Goal: Navigation & Orientation: Find specific page/section

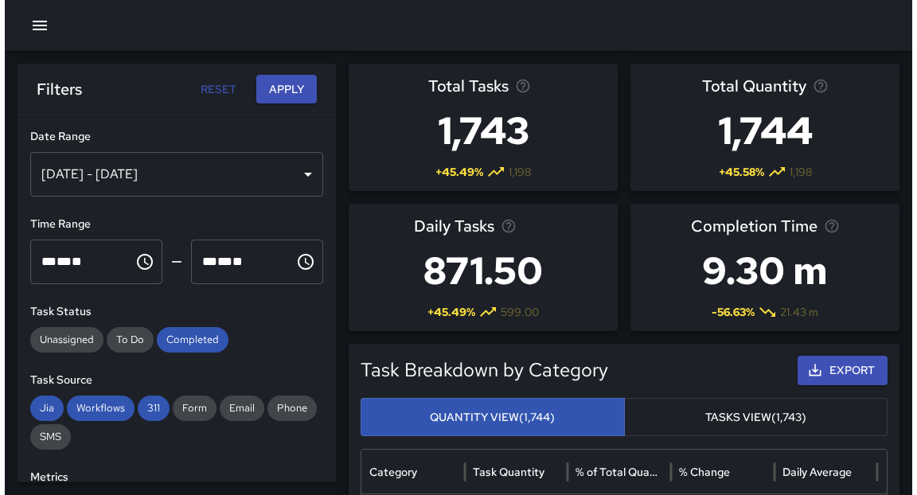
scroll to position [892, 0]
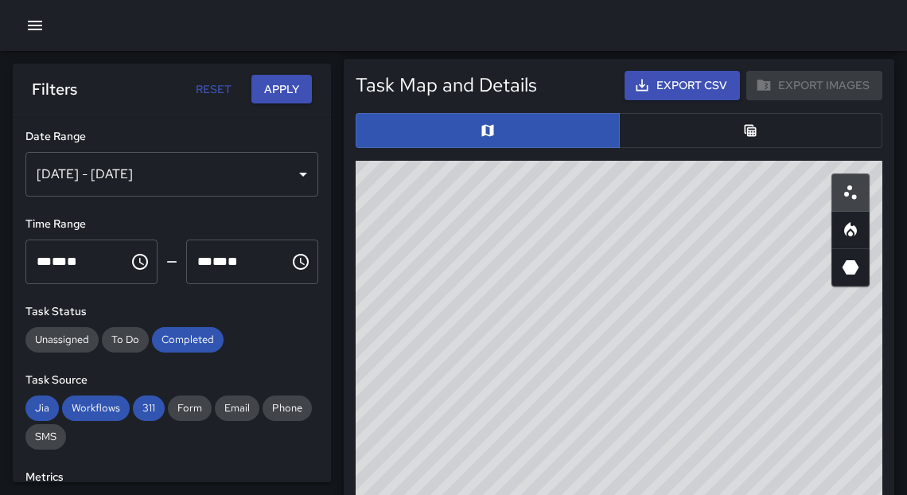
click at [35, 18] on icon "button" at bounding box center [34, 25] width 19 height 19
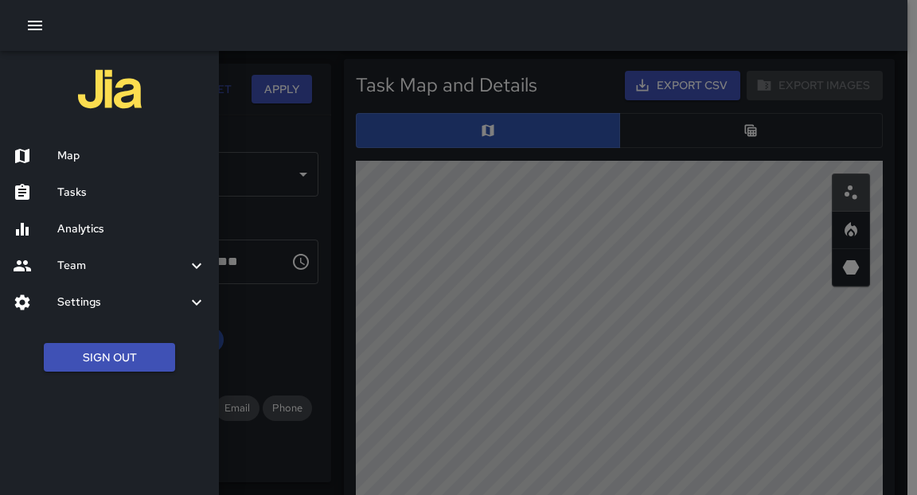
click at [91, 196] on h6 "Tasks" at bounding box center [131, 193] width 149 height 18
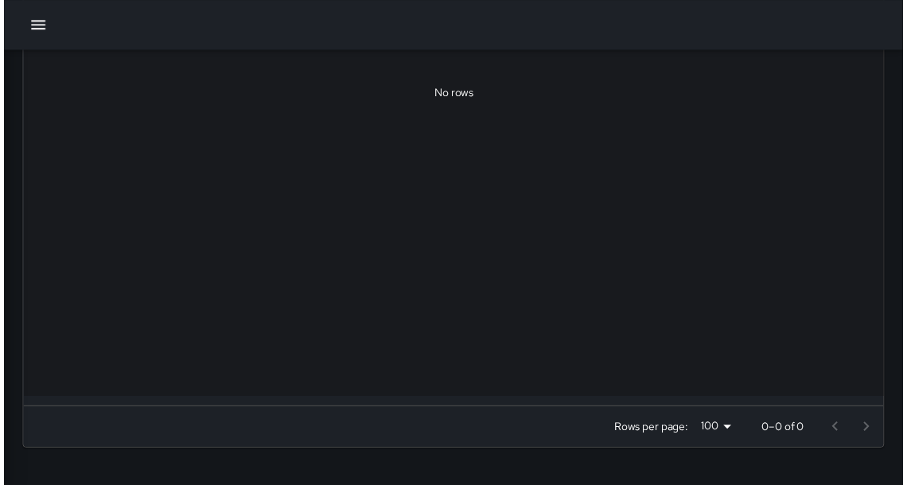
scroll to position [468, 0]
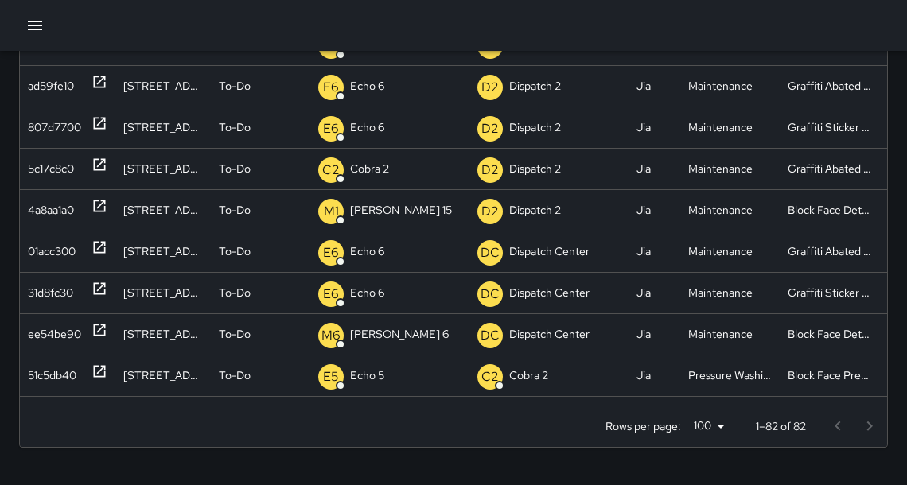
click at [27, 25] on icon "button" at bounding box center [34, 25] width 19 height 19
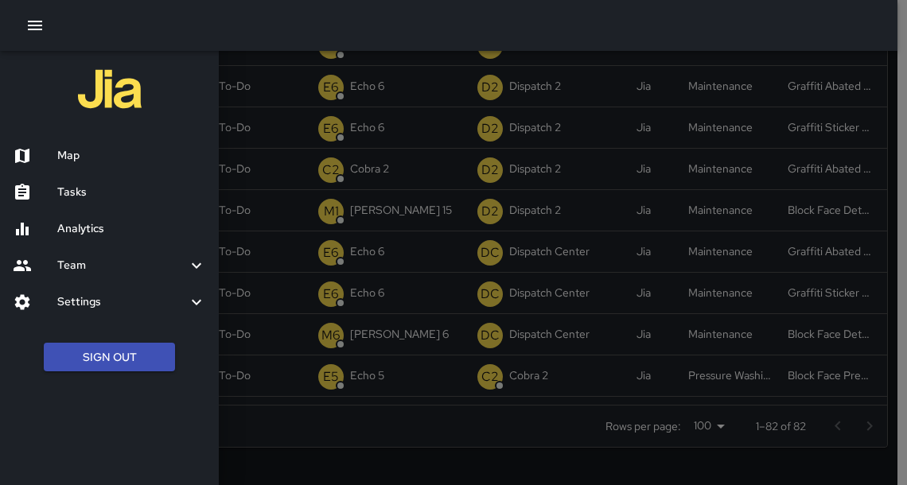
scroll to position [458, 0]
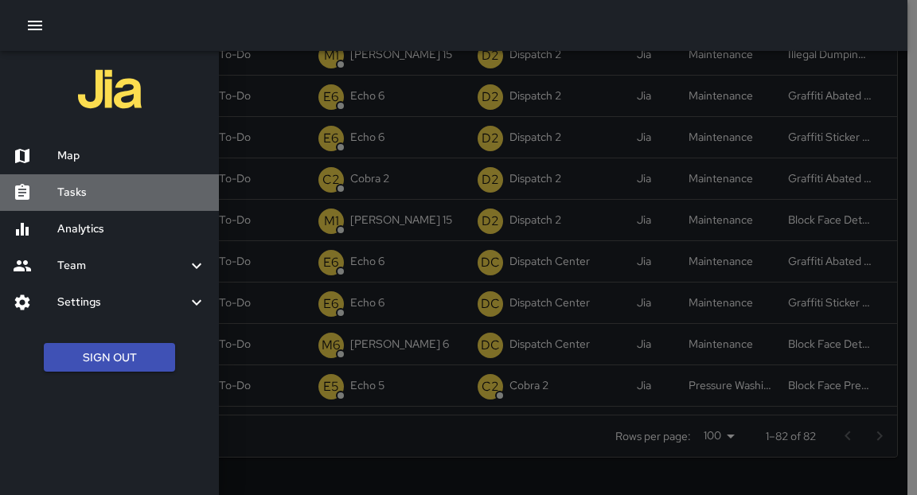
click at [141, 191] on h6 "Tasks" at bounding box center [131, 193] width 149 height 18
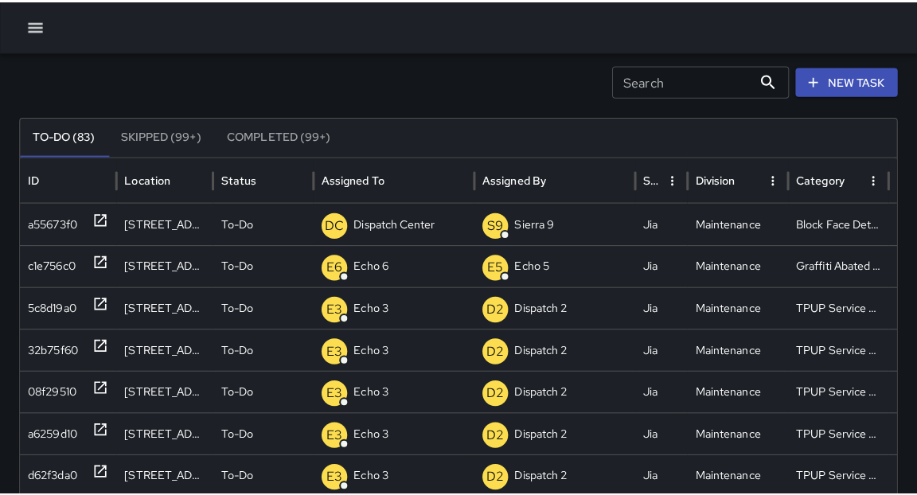
scroll to position [0, 0]
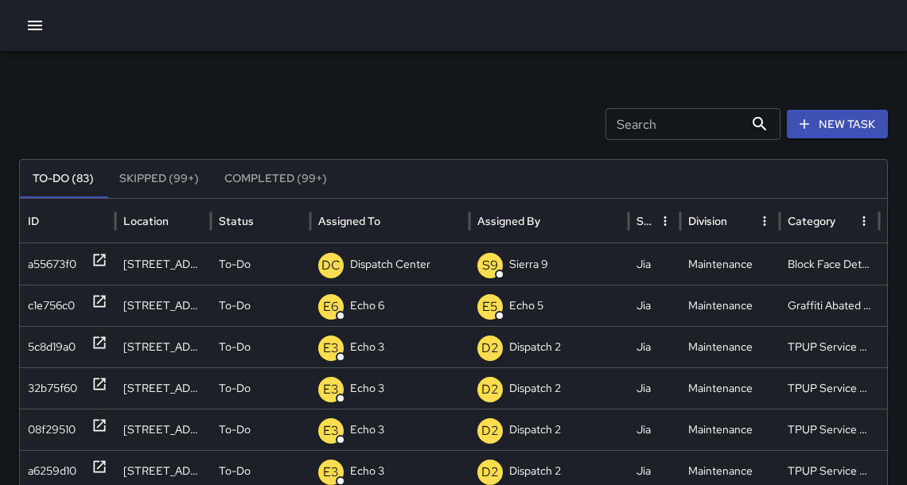
click at [33, 28] on icon "button" at bounding box center [34, 25] width 19 height 19
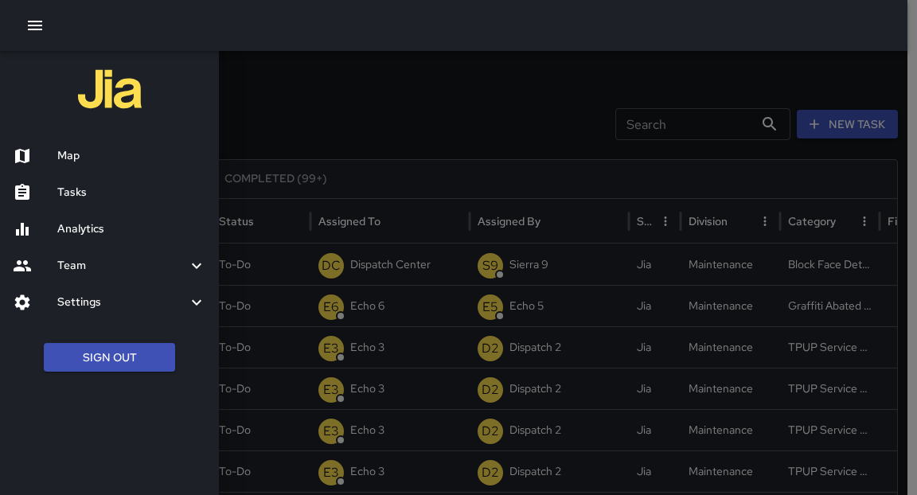
click at [85, 154] on h6 "Map" at bounding box center [131, 156] width 149 height 18
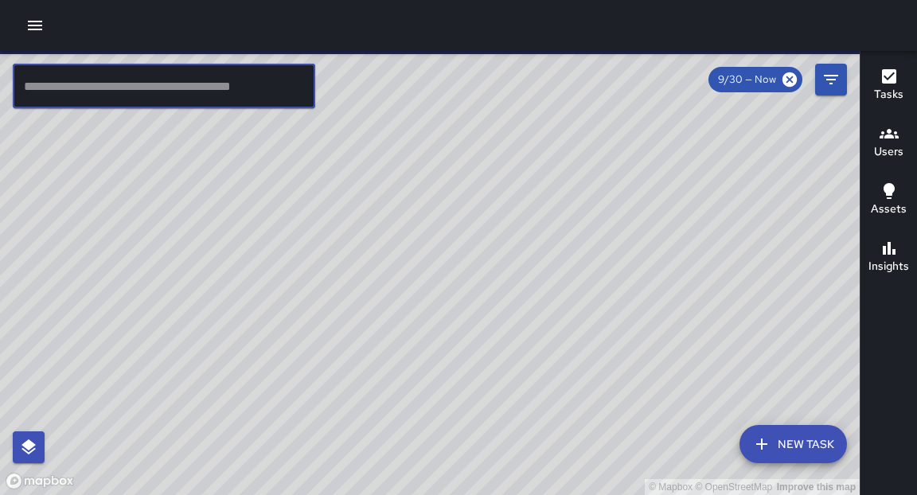
click at [146, 95] on input "text" at bounding box center [164, 86] width 302 height 45
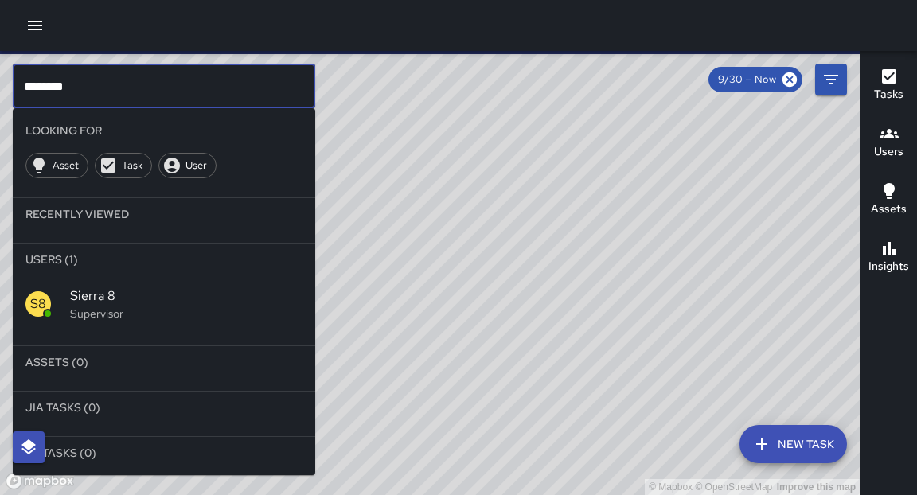
click at [53, 299] on div "S8" at bounding box center [47, 303] width 45 height 25
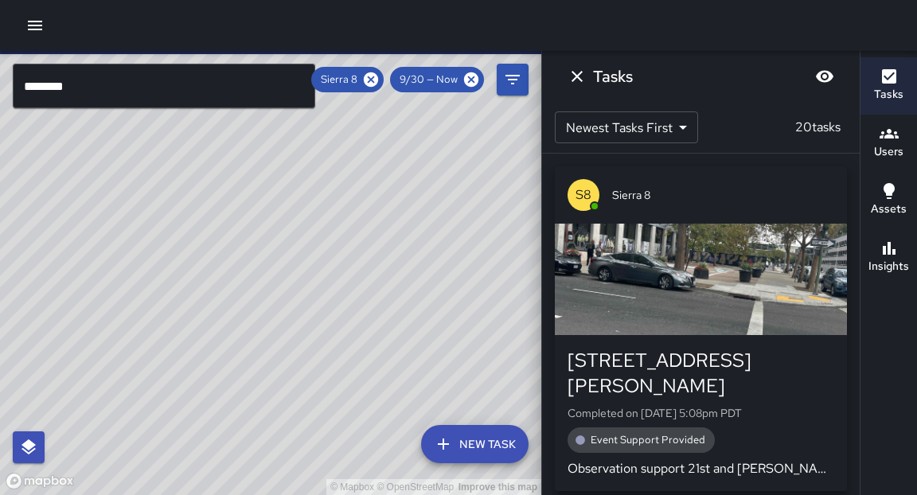
drag, startPoint x: 397, startPoint y: 192, endPoint x: 433, endPoint y: 248, distance: 66.9
click at [433, 248] on div "© Mapbox © OpenStreetMap Improve this map" at bounding box center [270, 273] width 541 height 444
drag, startPoint x: 463, startPoint y: 161, endPoint x: 454, endPoint y: 296, distance: 135.5
click at [454, 296] on div "© Mapbox © OpenStreetMap Improve this map" at bounding box center [270, 273] width 541 height 444
drag, startPoint x: 459, startPoint y: 207, endPoint x: 459, endPoint y: 281, distance: 74.0
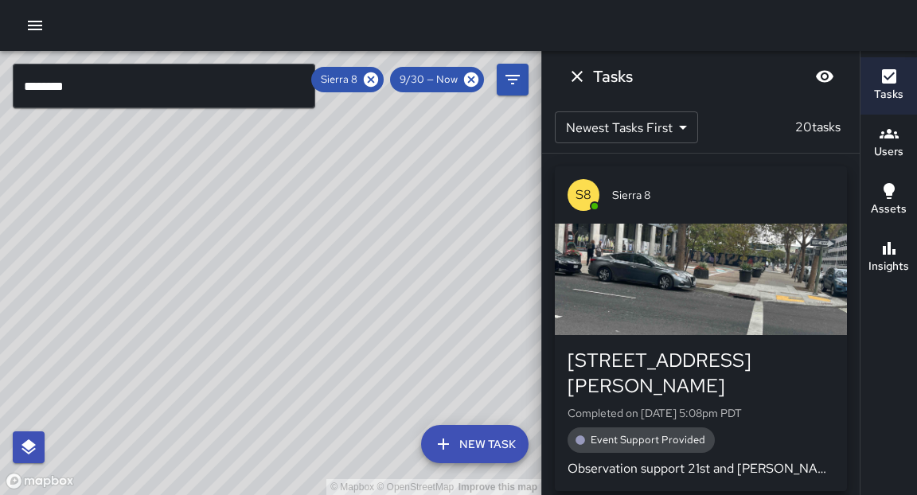
click at [459, 281] on div "© Mapbox © OpenStreetMap Improve this map" at bounding box center [270, 273] width 541 height 444
click at [253, 246] on div "© Mapbox © OpenStreetMap Improve this map S8 Sierra 8 [STREET_ADDRESS] Complete…" at bounding box center [270, 273] width 541 height 444
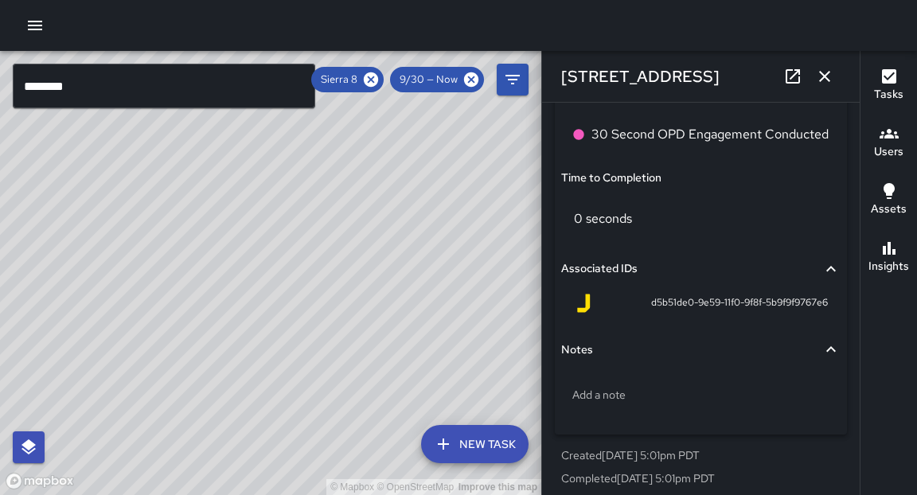
scroll to position [1200, 0]
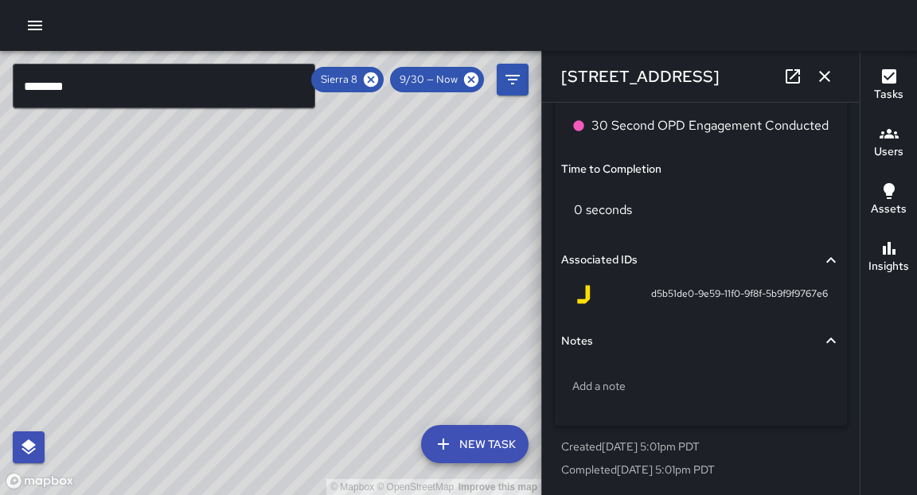
click at [365, 81] on icon at bounding box center [371, 80] width 18 height 18
click at [135, 95] on input "********" at bounding box center [164, 86] width 302 height 45
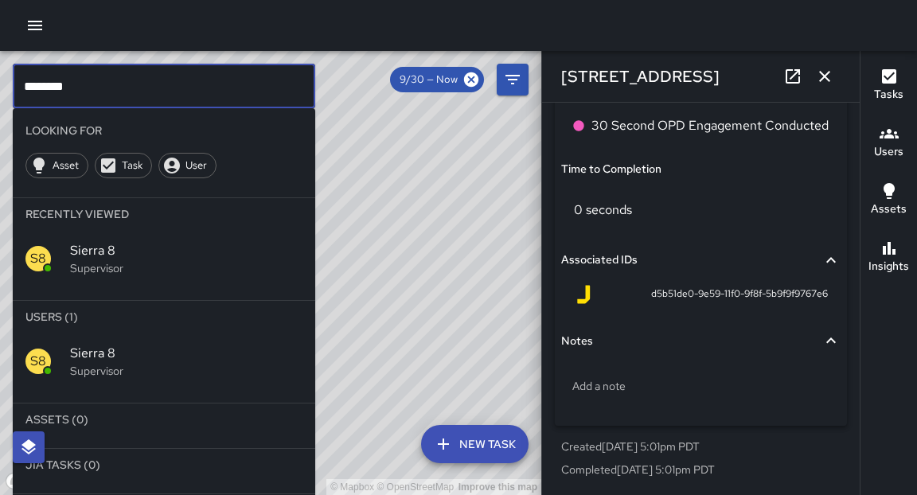
click at [135, 95] on input "********" at bounding box center [164, 86] width 302 height 45
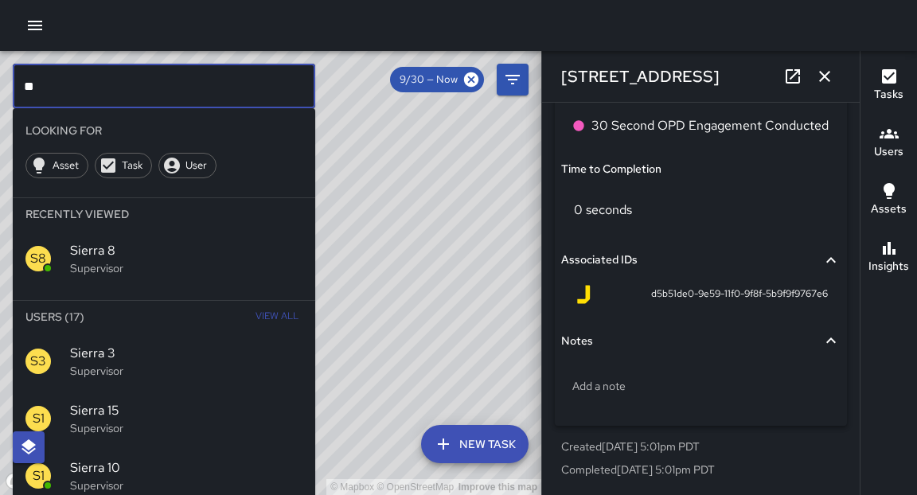
type input "*"
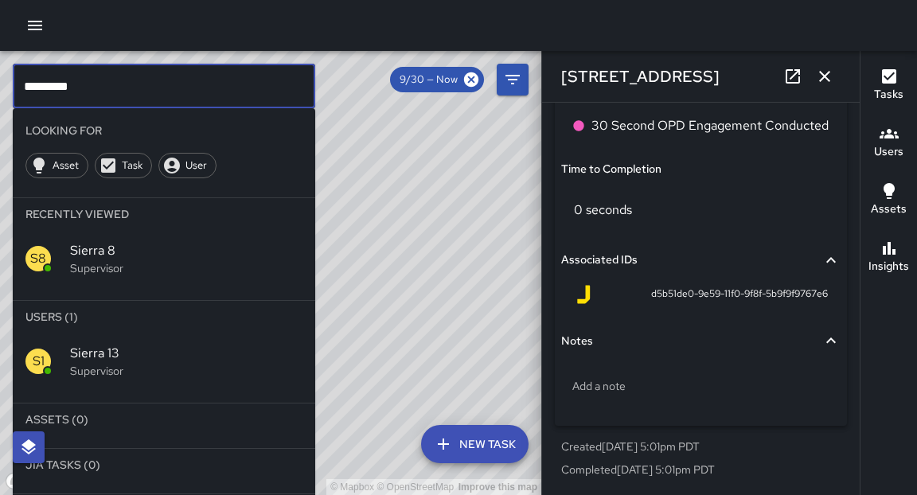
type input "*********"
click at [93, 376] on p "Supervisor" at bounding box center [186, 371] width 232 height 16
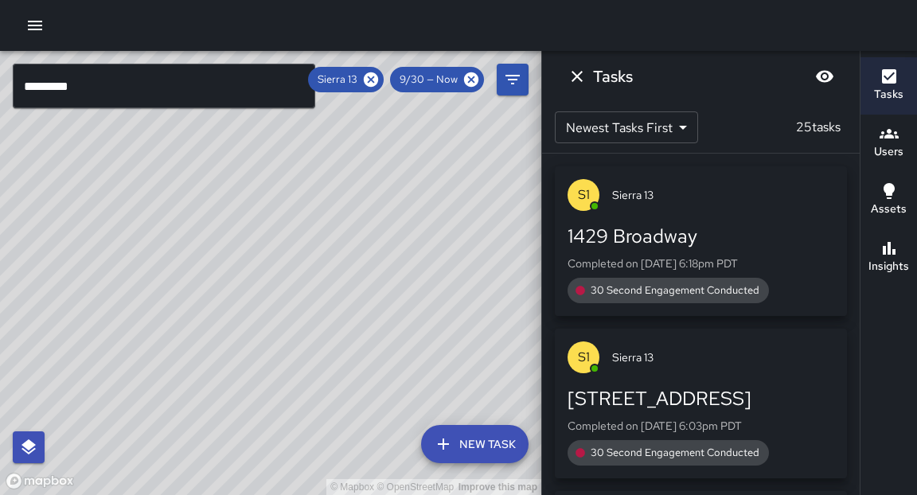
click at [338, 261] on div "© Mapbox © OpenStreetMap Improve this map" at bounding box center [270, 273] width 541 height 444
drag, startPoint x: 295, startPoint y: 374, endPoint x: 430, endPoint y: 118, distance: 289.7
click at [430, 119] on div "© Mapbox © OpenStreetMap Improve this map" at bounding box center [270, 273] width 541 height 444
drag, startPoint x: 349, startPoint y: 368, endPoint x: 259, endPoint y: 109, distance: 274.8
click at [256, 108] on div "© Mapbox © OpenStreetMap Improve this map" at bounding box center [270, 273] width 541 height 444
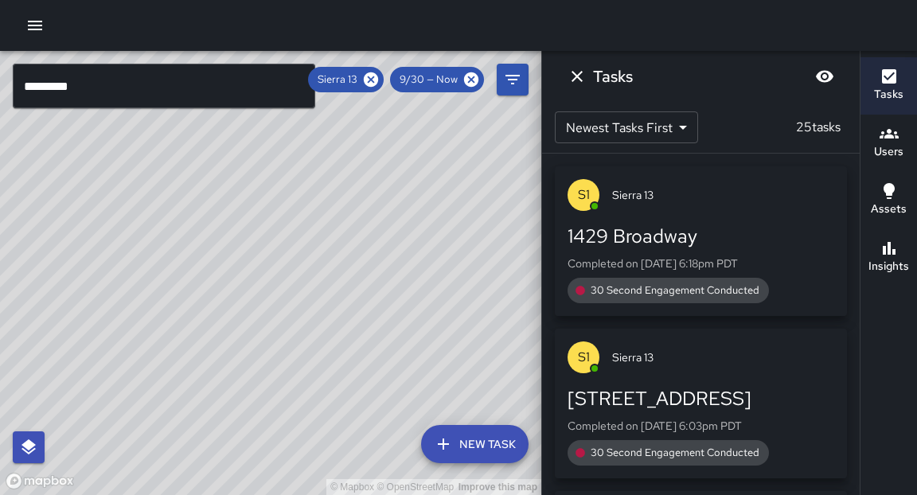
drag, startPoint x: 255, startPoint y: 368, endPoint x: 341, endPoint y: 115, distance: 267.0
click at [341, 115] on div "© Mapbox © OpenStreetMap Improve this map" at bounding box center [270, 273] width 541 height 444
drag, startPoint x: 360, startPoint y: 317, endPoint x: 360, endPoint y: 271, distance: 45.4
click at [362, 294] on div "© Mapbox © OpenStreetMap Improve this map" at bounding box center [270, 273] width 541 height 444
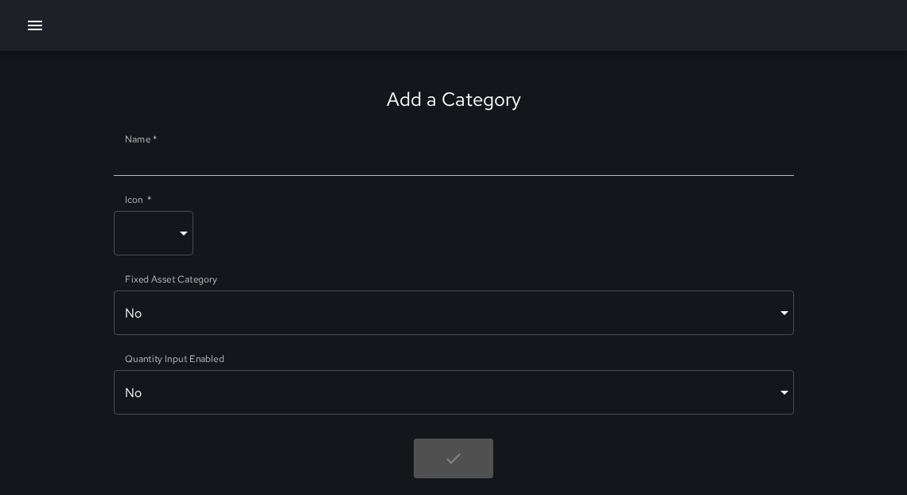
click at [41, 36] on button "button" at bounding box center [35, 26] width 32 height 32
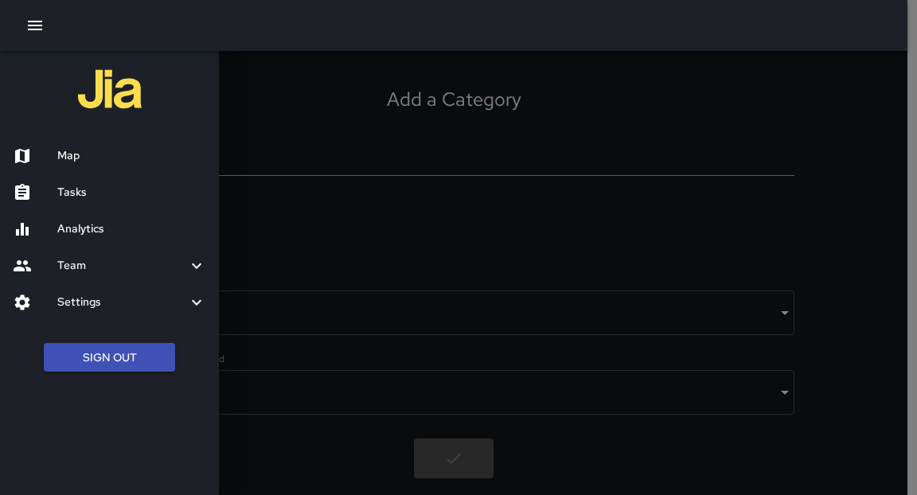
click at [64, 158] on h6 "Map" at bounding box center [131, 156] width 149 height 18
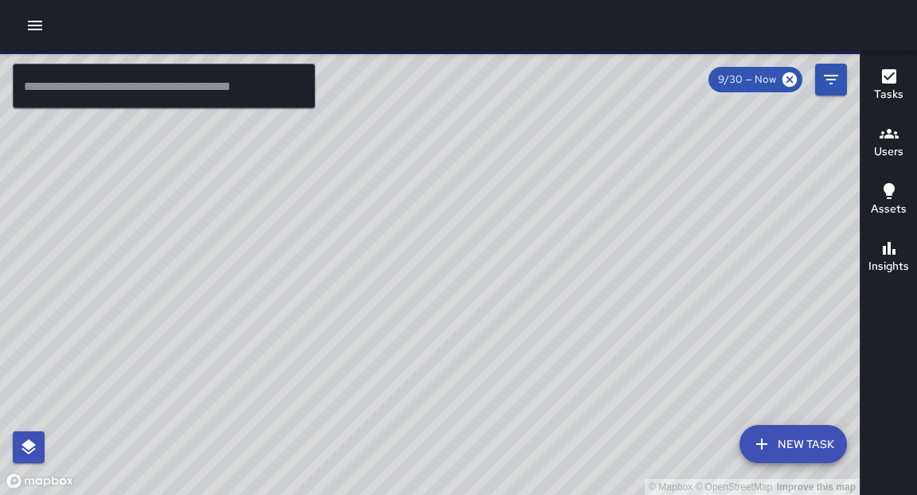
drag, startPoint x: 567, startPoint y: 304, endPoint x: 485, endPoint y: 401, distance: 127.0
click at [486, 402] on div "© Mapbox © OpenStreetMap Improve this map" at bounding box center [429, 273] width 859 height 444
drag, startPoint x: 622, startPoint y: 163, endPoint x: 577, endPoint y: 343, distance: 185.5
click at [577, 343] on div "© Mapbox © OpenStreetMap Improve this map" at bounding box center [429, 273] width 859 height 444
drag, startPoint x: 468, startPoint y: 335, endPoint x: 608, endPoint y: 99, distance: 274.7
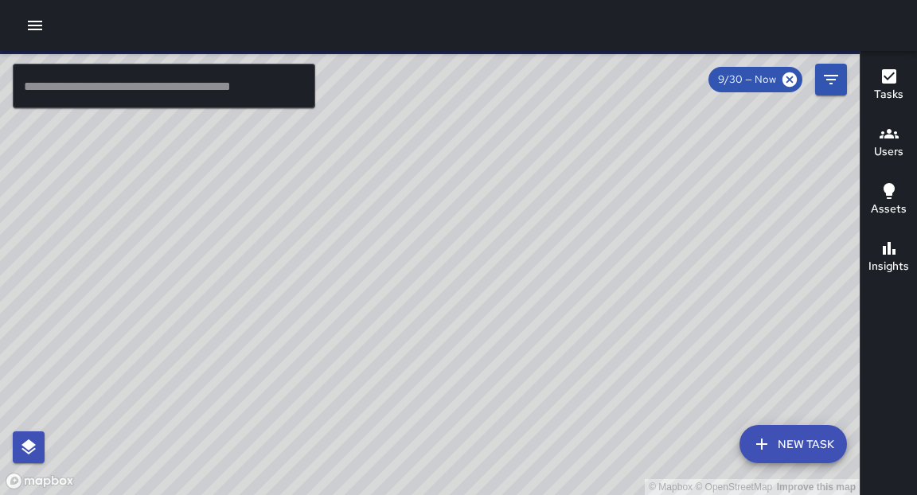
click at [608, 99] on div "© Mapbox © OpenStreetMap Improve this map" at bounding box center [429, 273] width 859 height 444
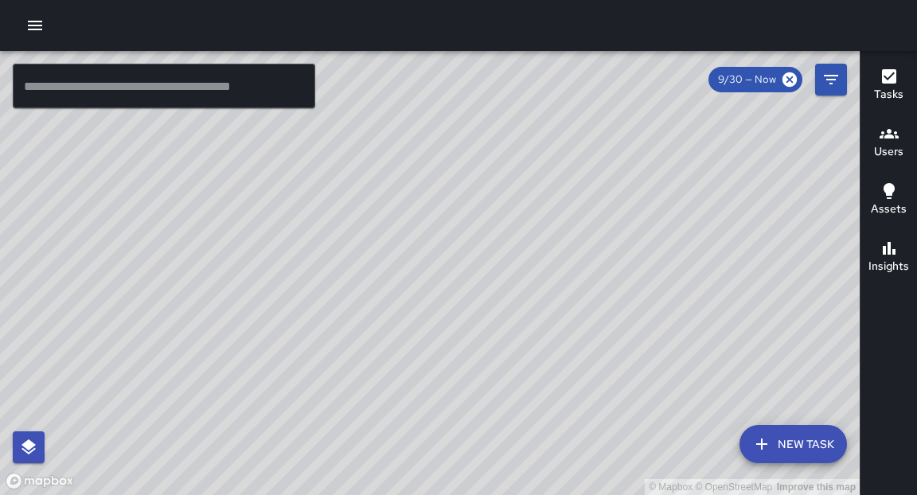
drag, startPoint x: 446, startPoint y: 370, endPoint x: 496, endPoint y: 338, distance: 59.4
click at [496, 338] on div "© Mapbox © OpenStreetMap Improve this map" at bounding box center [429, 273] width 859 height 444
click at [419, 494] on div "© Mapbox © OpenStreetMap Improve this map" at bounding box center [429, 273] width 859 height 444
drag, startPoint x: 493, startPoint y: 160, endPoint x: 461, endPoint y: 485, distance: 326.2
click at [461, 485] on div "© Mapbox © OpenStreetMap Improve this map" at bounding box center [429, 273] width 859 height 444
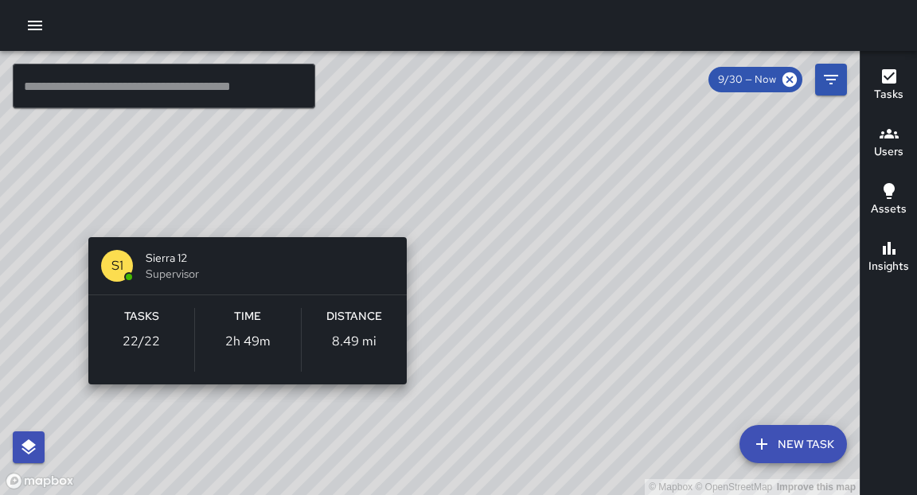
click at [229, 214] on div "© Mapbox © OpenStreetMap Improve this map S1 Sierra 12 Supervisor Tasks 22 / 22…" at bounding box center [429, 273] width 859 height 444
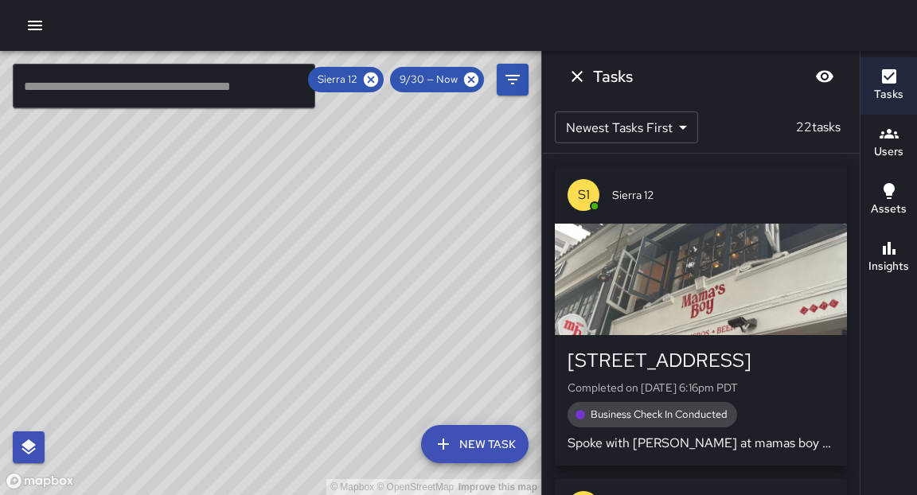
click at [314, 341] on div "© Mapbox © OpenStreetMap Improve this map" at bounding box center [270, 273] width 541 height 444
drag, startPoint x: 302, startPoint y: 426, endPoint x: 467, endPoint y: 160, distance: 312.7
click at [468, 162] on div "© Mapbox © OpenStreetMap Improve this map" at bounding box center [270, 273] width 541 height 444
drag, startPoint x: 261, startPoint y: 354, endPoint x: 380, endPoint y: 318, distance: 123.8
click at [380, 318] on div "© Mapbox © OpenStreetMap Improve this map" at bounding box center [270, 273] width 541 height 444
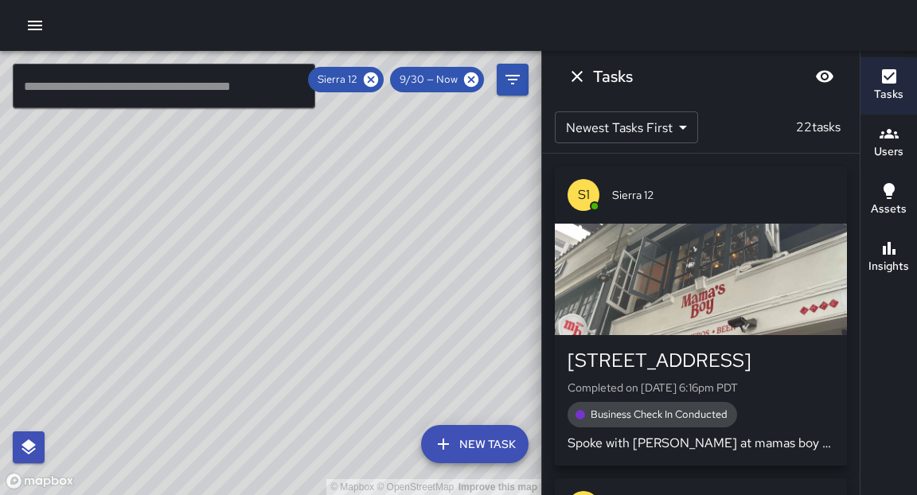
click at [372, 78] on icon at bounding box center [371, 80] width 18 height 18
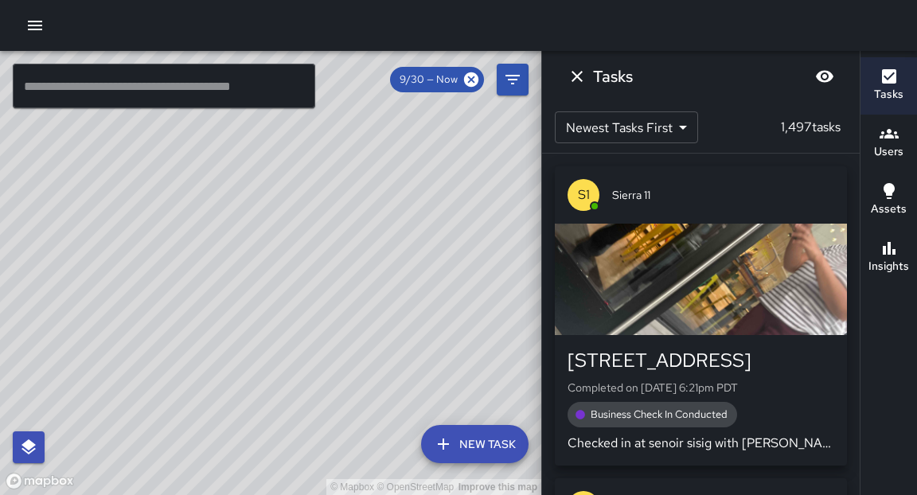
click at [376, 76] on div "© Mapbox © OpenStreetMap Improve this map" at bounding box center [270, 273] width 541 height 444
click at [107, 95] on input "text" at bounding box center [164, 86] width 302 height 45
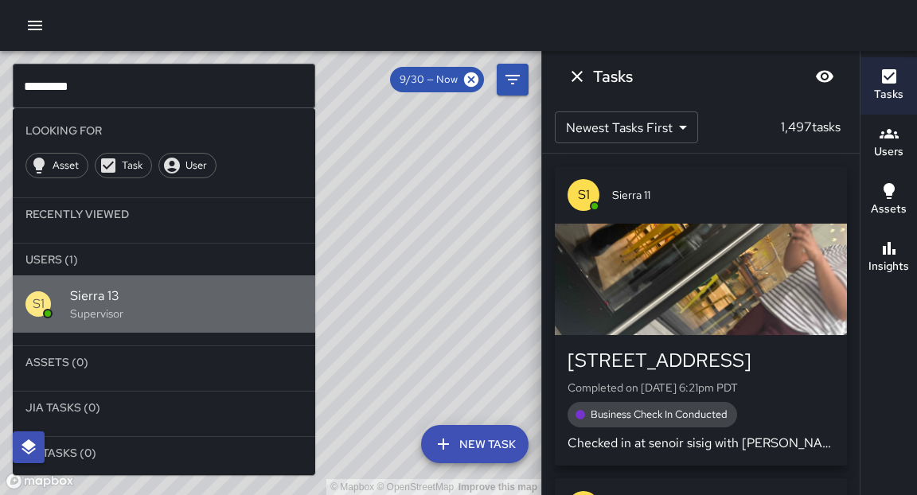
click at [108, 296] on span "Sierra 13" at bounding box center [186, 295] width 232 height 19
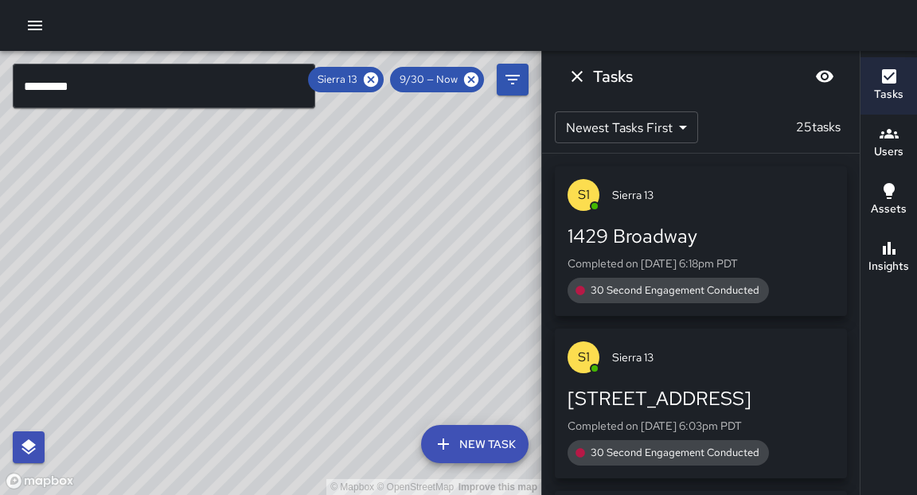
click at [546, 218] on div "S1 Sierra 13 1429 Broadway Completed on 9/30/2025, 6:18pm PDT 30 Second Engagem…" at bounding box center [700, 324] width 317 height 341
click at [471, 84] on icon at bounding box center [471, 79] width 14 height 14
click at [372, 77] on icon at bounding box center [371, 79] width 14 height 14
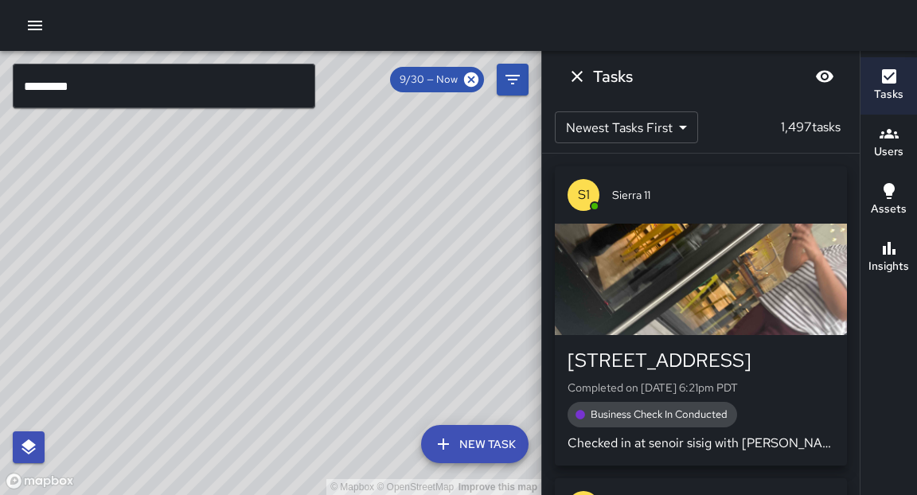
click at [175, 95] on input "*********" at bounding box center [164, 86] width 302 height 45
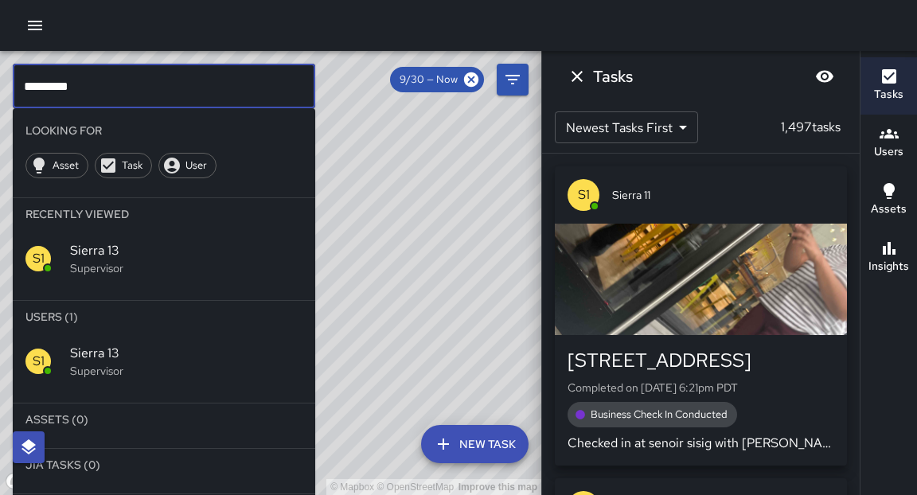
click at [175, 95] on input "*********" at bounding box center [164, 86] width 302 height 45
type input "*********"
click at [91, 374] on p "Supervisor" at bounding box center [186, 371] width 232 height 16
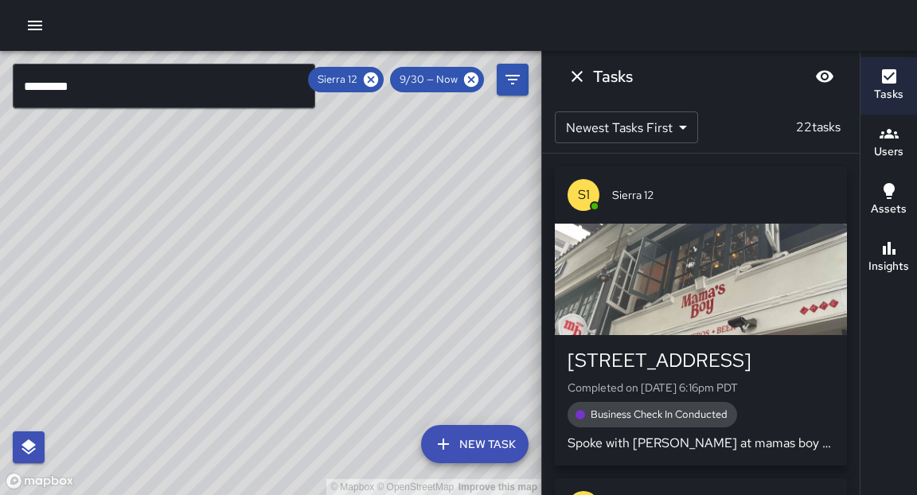
click at [380, 257] on div "© Mapbox © OpenStreetMap Improve this map" at bounding box center [270, 273] width 541 height 444
drag, startPoint x: 435, startPoint y: 138, endPoint x: 391, endPoint y: 381, distance: 247.4
click at [391, 381] on div "© Mapbox © OpenStreetMap Improve this map" at bounding box center [270, 273] width 541 height 444
drag, startPoint x: 392, startPoint y: 278, endPoint x: 388, endPoint y: 293, distance: 15.6
click at [388, 293] on div "© Mapbox © OpenStreetMap Improve this map" at bounding box center [270, 273] width 541 height 444
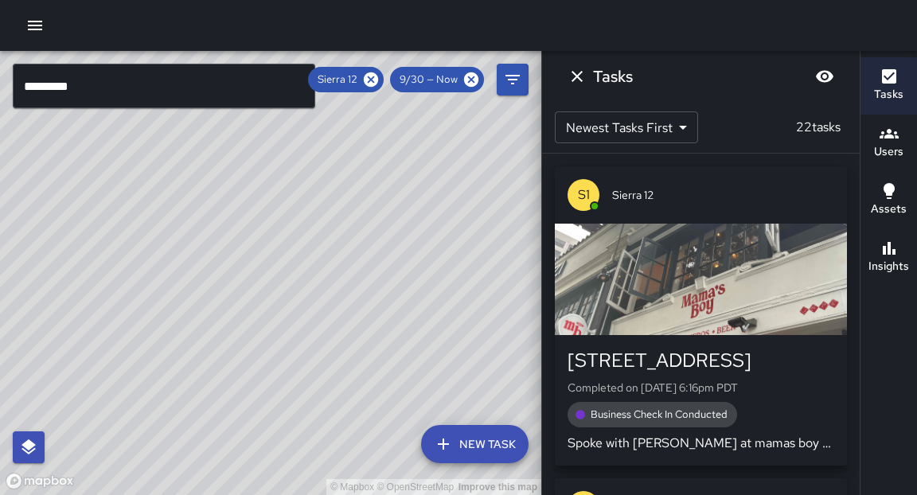
click at [333, 239] on div "© Mapbox © OpenStreetMap Improve this map" at bounding box center [270, 273] width 541 height 444
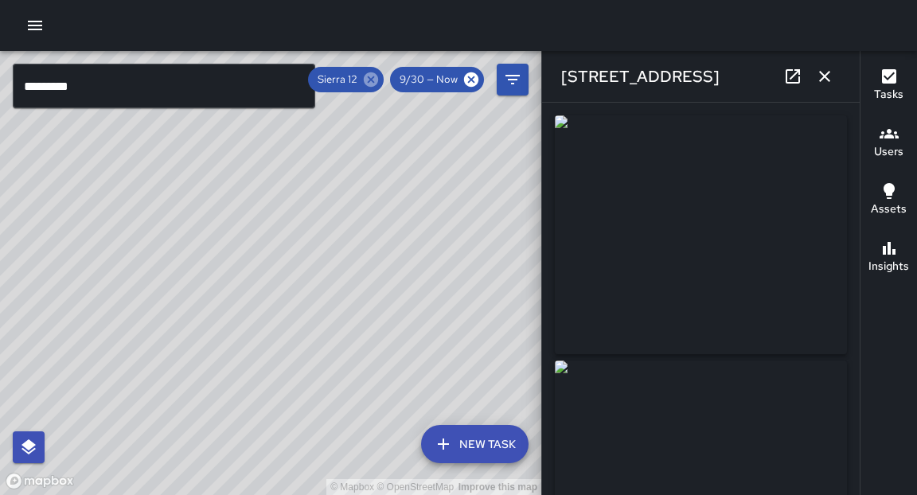
click at [376, 80] on icon at bounding box center [371, 79] width 14 height 14
click at [333, 268] on div "© Mapbox © OpenStreetMap Improve this map" at bounding box center [270, 273] width 541 height 444
drag, startPoint x: 253, startPoint y: 348, endPoint x: 189, endPoint y: 360, distance: 64.8
click at [189, 360] on div "© Mapbox © OpenStreetMap Improve this map" at bounding box center [270, 273] width 541 height 444
drag, startPoint x: 461, startPoint y: 200, endPoint x: 372, endPoint y: 340, distance: 165.6
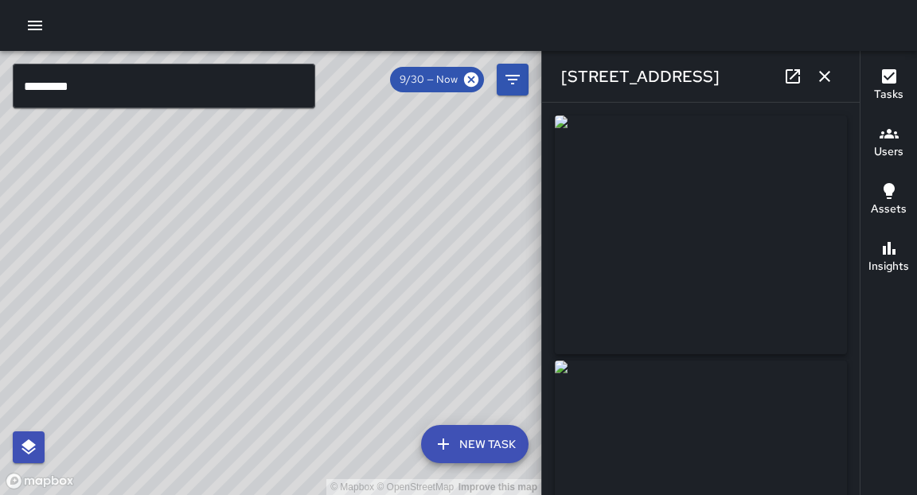
click at [372, 340] on div "© Mapbox © OpenStreetMap Improve this map" at bounding box center [270, 273] width 541 height 444
drag, startPoint x: 401, startPoint y: 216, endPoint x: 407, endPoint y: 105, distance: 111.5
click at [408, 111] on div "© Mapbox © OpenStreetMap Improve this map" at bounding box center [270, 273] width 541 height 444
drag, startPoint x: 376, startPoint y: 245, endPoint x: 379, endPoint y: 82, distance: 163.1
click at [379, 72] on div "© Mapbox © OpenStreetMap Improve this map" at bounding box center [270, 273] width 541 height 444
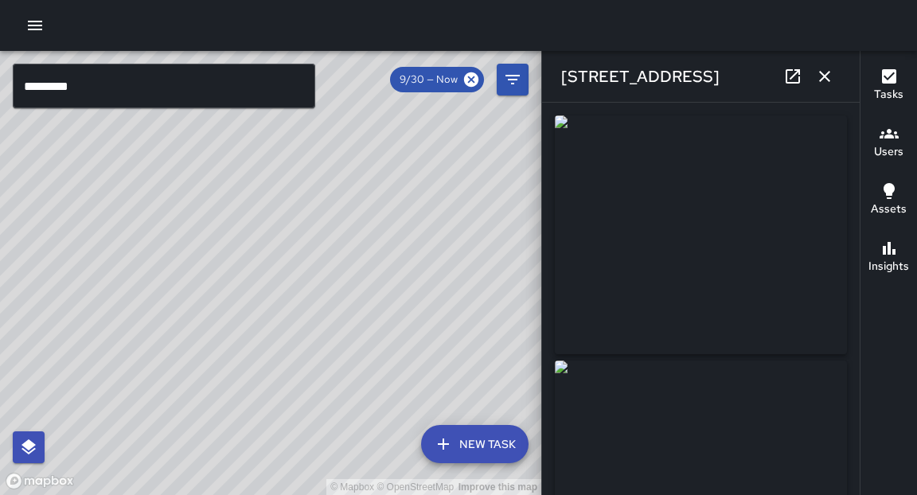
drag, startPoint x: 335, startPoint y: 306, endPoint x: 351, endPoint y: 224, distance: 83.5
click at [351, 224] on div "© Mapbox © OpenStreetMap Improve this map" at bounding box center [270, 273] width 541 height 444
drag, startPoint x: 350, startPoint y: 264, endPoint x: 429, endPoint y: 208, distance: 96.5
click at [429, 208] on div "© Mapbox © OpenStreetMap Improve this map" at bounding box center [270, 273] width 541 height 444
drag, startPoint x: 248, startPoint y: 332, endPoint x: 352, endPoint y: 260, distance: 126.5
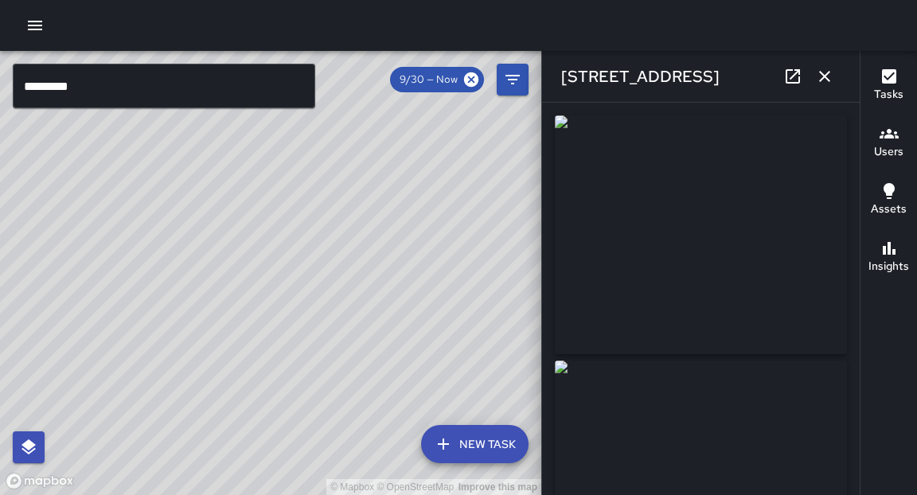
click at [352, 260] on div "© Mapbox © OpenStreetMap Improve this map" at bounding box center [270, 273] width 541 height 444
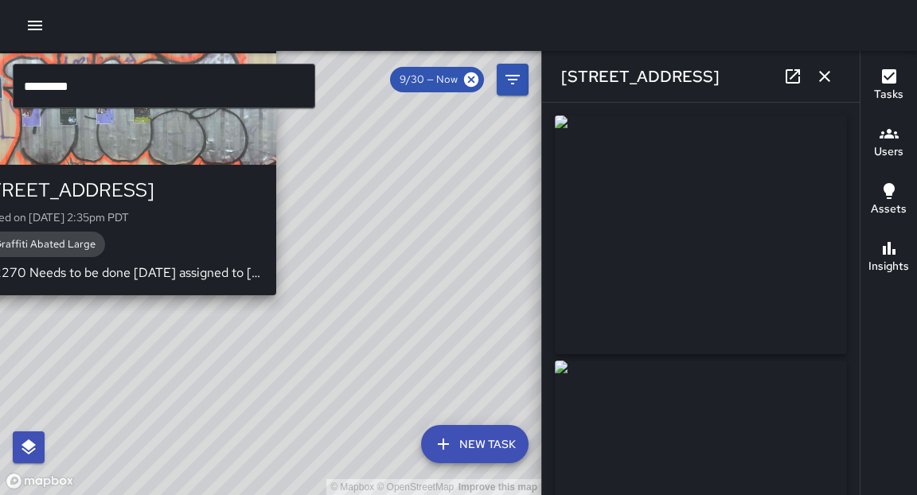
click at [285, 304] on div "© Mapbox © OpenStreetMap Improve this map C2 Cobra 2 2270 Broadway Created on 9…" at bounding box center [270, 273] width 541 height 444
type input "**********"
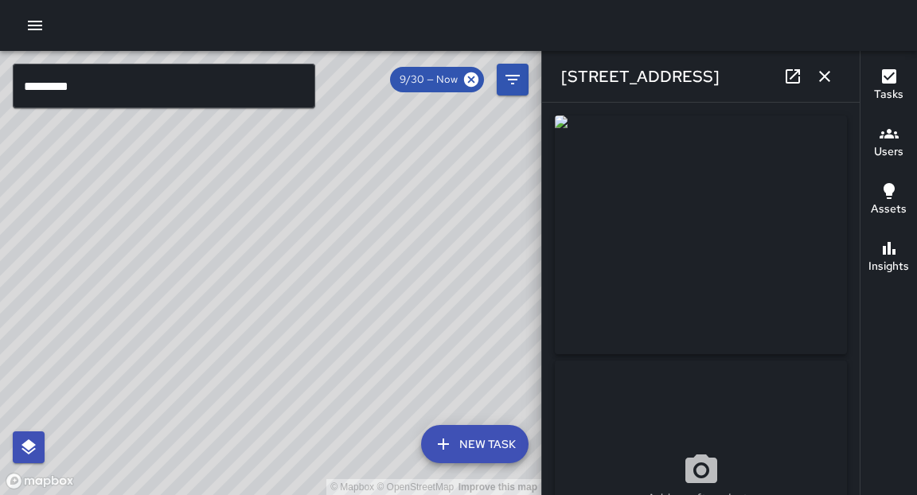
drag, startPoint x: 859, startPoint y: 157, endPoint x: 876, endPoint y: -78, distance: 235.4
click at [876, 0] on html "© Mapbox © OpenStreetMap Improve this map ********* ​ New Task 9/30 — Now Map L…" at bounding box center [458, 247] width 917 height 495
